Goal: Information Seeking & Learning: Learn about a topic

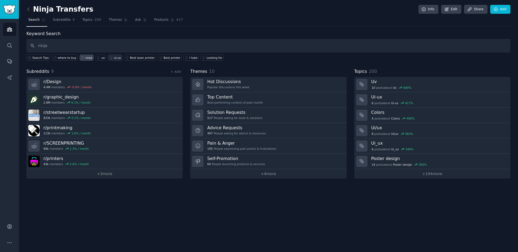
type input "ninja"
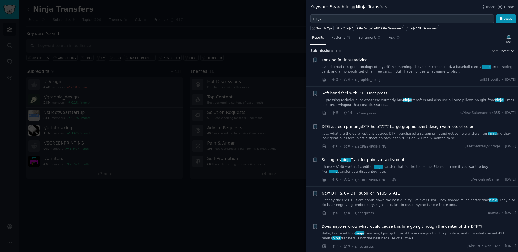
click at [231, 24] on div at bounding box center [259, 126] width 518 height 252
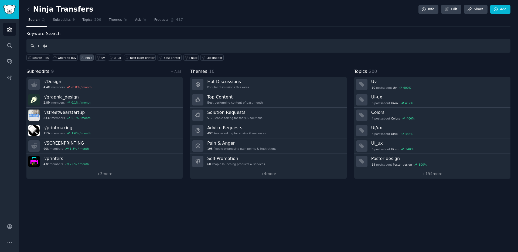
type input "ninja"
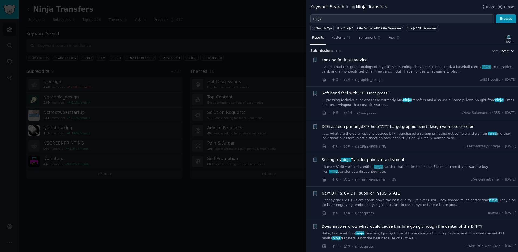
click at [505, 51] on span "Recent" at bounding box center [505, 51] width 10 height 4
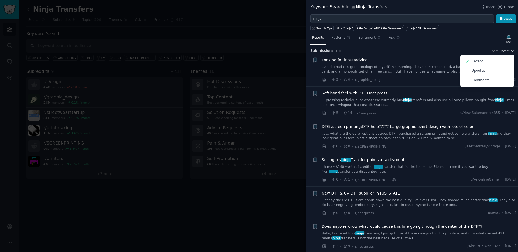
click at [475, 46] on div "Submission s 100 Sort Recent Recent Upvotes Comments" at bounding box center [412, 49] width 204 height 9
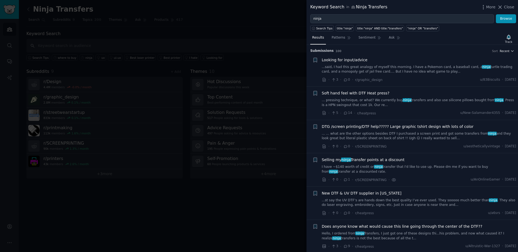
click at [502, 52] on span "Recent" at bounding box center [505, 51] width 10 height 4
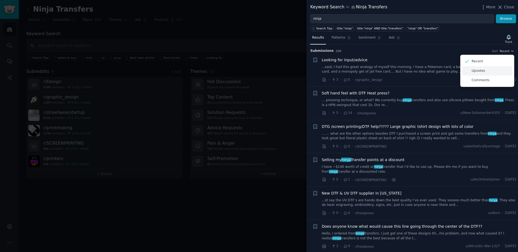
click at [484, 69] on div "Upvotes" at bounding box center [487, 70] width 50 height 9
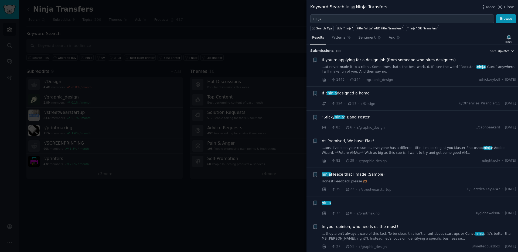
click at [503, 51] on span "Upvotes" at bounding box center [504, 51] width 12 height 4
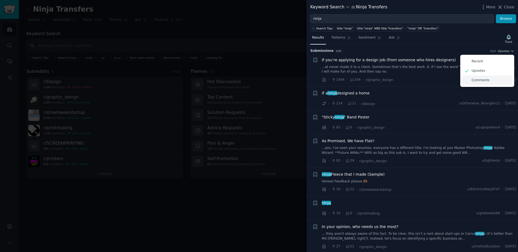
click at [489, 79] on div "Comments" at bounding box center [487, 80] width 50 height 9
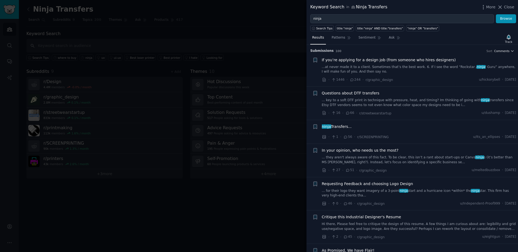
click at [503, 50] on span "Comments" at bounding box center [502, 51] width 15 height 4
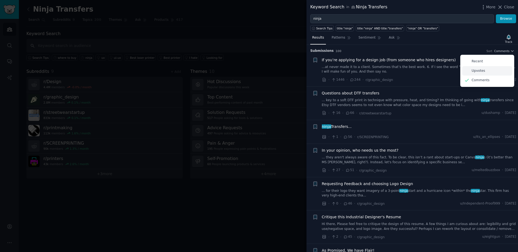
click at [478, 70] on p "Upvotes" at bounding box center [478, 71] width 13 height 5
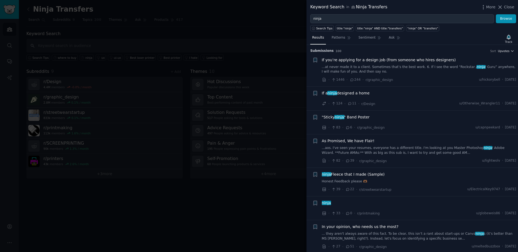
click at [501, 52] on span "Upvotes" at bounding box center [504, 51] width 12 height 4
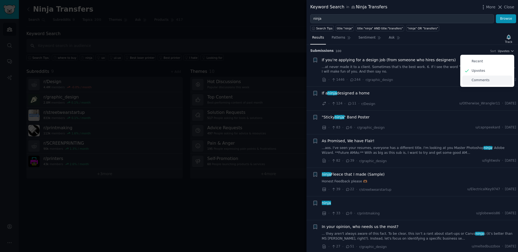
click at [480, 83] on div "Comments" at bounding box center [487, 80] width 50 height 9
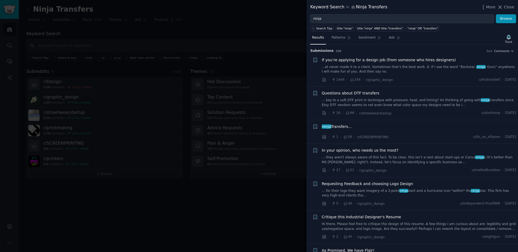
click at [378, 186] on span "Requesting Feedback and choosing Logo Design" at bounding box center [367, 184] width 91 height 6
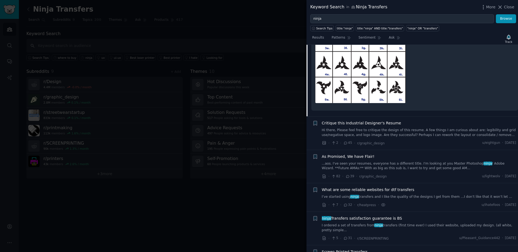
scroll to position [447, 0]
click at [414, 190] on div "What are some reliable websites for dtf transfers" at bounding box center [419, 190] width 195 height 6
click at [403, 194] on div "What are some reliable websites for dtf transfers I’ve started using ninja tran…" at bounding box center [419, 193] width 195 height 12
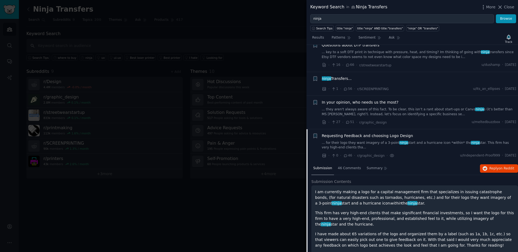
scroll to position [0, 0]
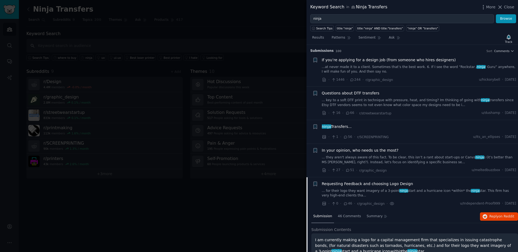
click at [192, 202] on div at bounding box center [259, 126] width 518 height 252
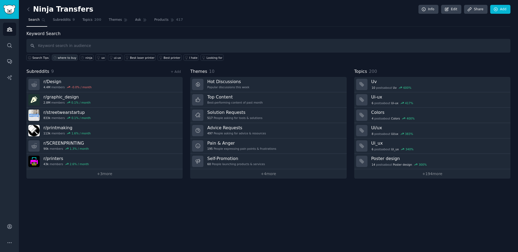
click at [62, 55] on link "where to buy" at bounding box center [65, 58] width 26 height 6
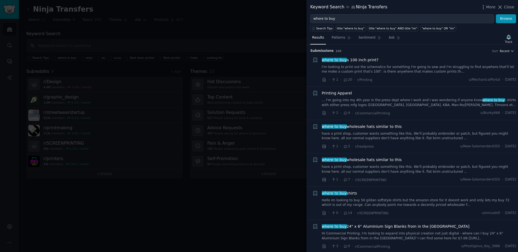
click at [508, 52] on span "Recent" at bounding box center [505, 51] width 10 height 4
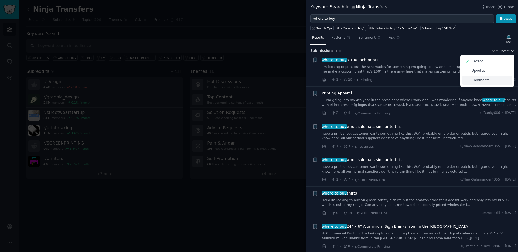
click at [479, 78] on p "Comments" at bounding box center [481, 80] width 18 height 5
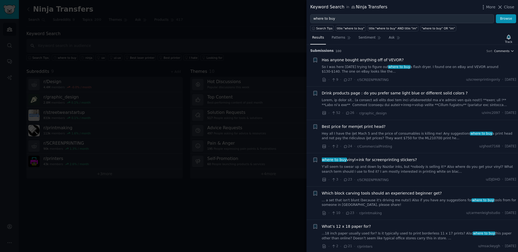
click at [511, 50] on icon "button" at bounding box center [513, 51] width 4 height 4
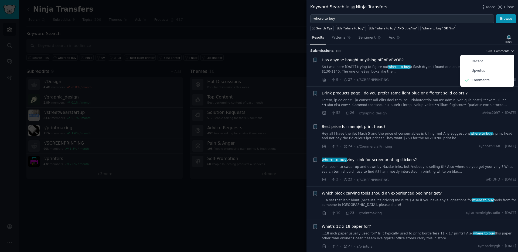
click at [407, 45] on div "Submission s 100 Sort Comments Recent Upvotes Comments" at bounding box center [412, 49] width 204 height 9
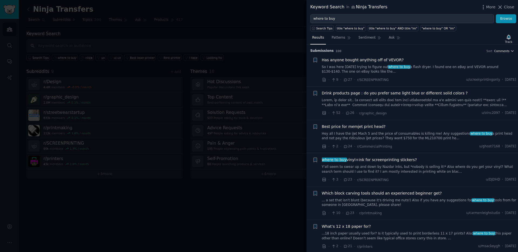
click at [506, 49] on span "Comments" at bounding box center [502, 51] width 15 height 4
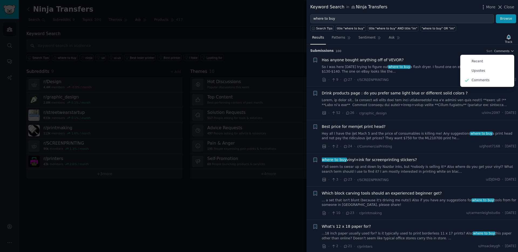
click at [444, 49] on h3 "Submission s 100 Sort Comments Recent Upvotes Comments" at bounding box center [412, 51] width 204 height 5
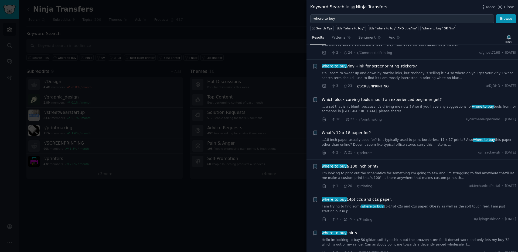
scroll to position [117, 0]
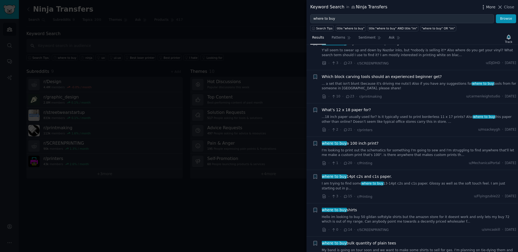
click at [486, 6] on icon "button" at bounding box center [484, 7] width 6 height 6
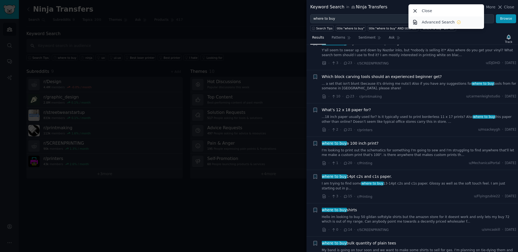
click at [457, 21] on icon at bounding box center [459, 22] width 5 height 5
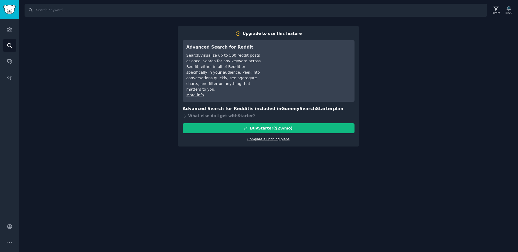
click at [275, 137] on link "Compare all pricing plans" at bounding box center [269, 139] width 42 height 4
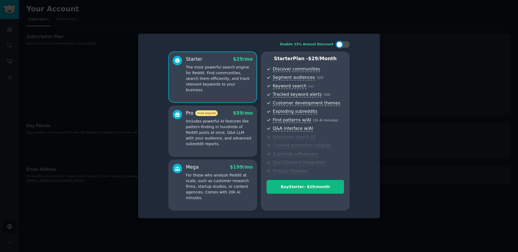
click at [445, 93] on div at bounding box center [259, 126] width 518 height 252
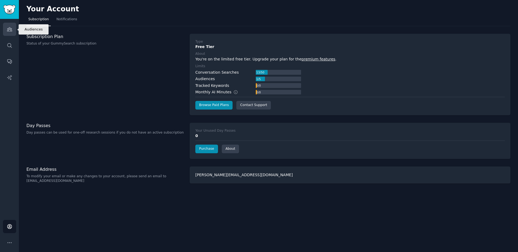
click at [12, 27] on icon "Sidebar" at bounding box center [10, 29] width 6 height 6
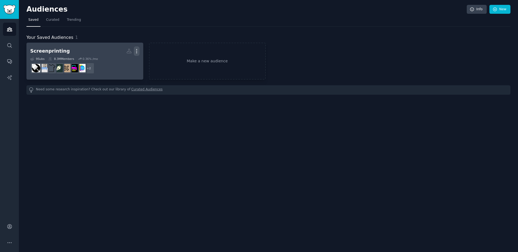
click at [138, 50] on icon "button" at bounding box center [137, 51] width 6 height 6
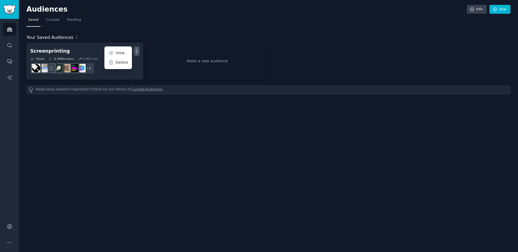
click at [231, 22] on nav "Saved Curated Trending" at bounding box center [268, 21] width 484 height 11
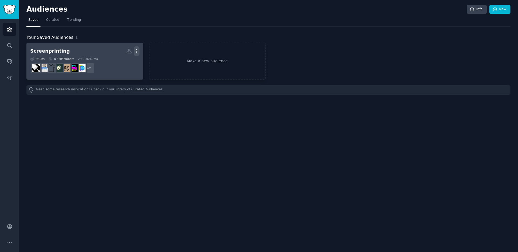
click at [135, 51] on icon "button" at bounding box center [137, 51] width 6 height 6
click at [117, 50] on p "View" at bounding box center [120, 53] width 9 height 6
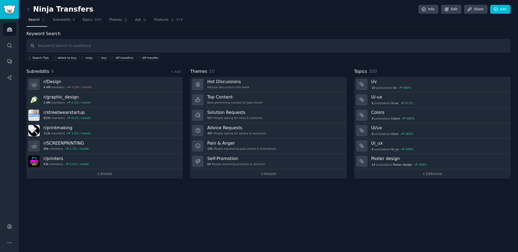
click at [103, 21] on nav "Search Subreddits 9 Topics 200 Themes Ask Products 419" at bounding box center [268, 21] width 484 height 11
drag, startPoint x: 96, startPoint y: 21, endPoint x: 69, endPoint y: 22, distance: 27.0
click at [96, 21] on span "200" at bounding box center [97, 20] width 7 height 5
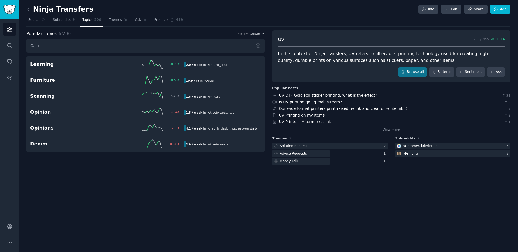
type input "n"
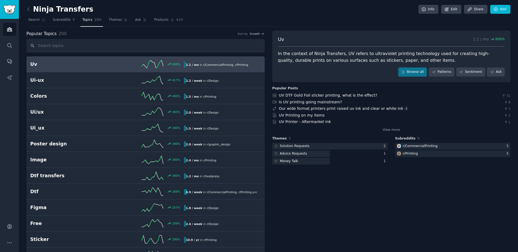
scroll to position [10, 0]
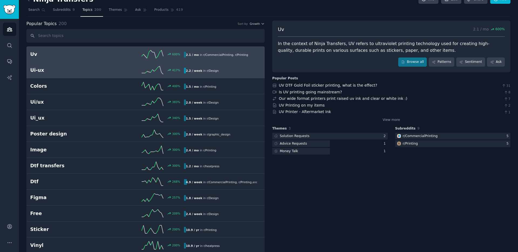
click at [114, 73] on div "417 %" at bounding box center [145, 70] width 77 height 8
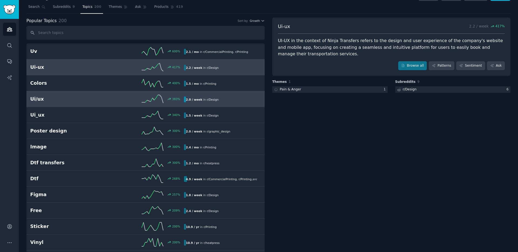
scroll to position [13, 0]
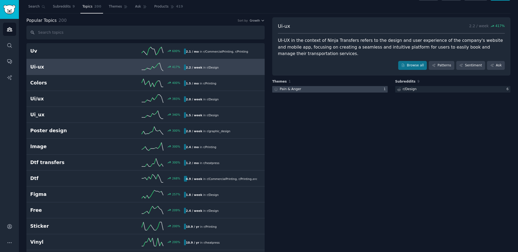
click at [364, 91] on div at bounding box center [330, 89] width 116 height 7
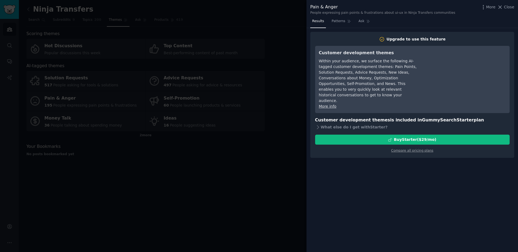
click at [275, 38] on div at bounding box center [259, 126] width 518 height 252
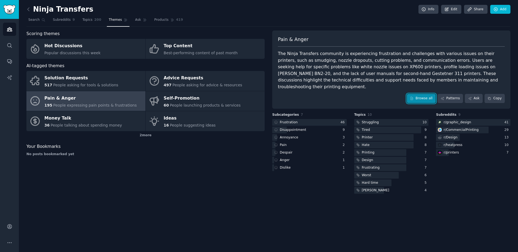
click at [424, 94] on link "Browse all" at bounding box center [421, 98] width 29 height 9
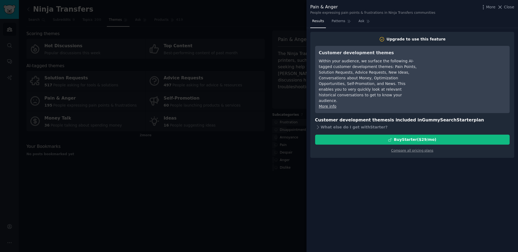
click at [207, 99] on div at bounding box center [259, 126] width 518 height 252
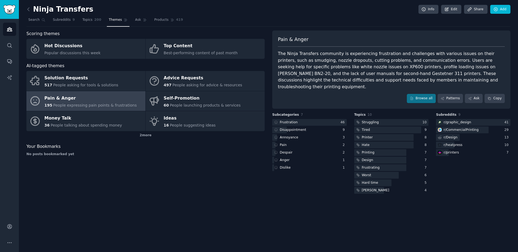
drag, startPoint x: 145, startPoint y: 201, endPoint x: 143, endPoint y: 196, distance: 5.2
click at [145, 201] on div "Ninja Transfers Info Edit Share Add Search Subreddits 9 Topics 200 Themes Ask P…" at bounding box center [268, 126] width 499 height 252
